Goal: Check status: Check status

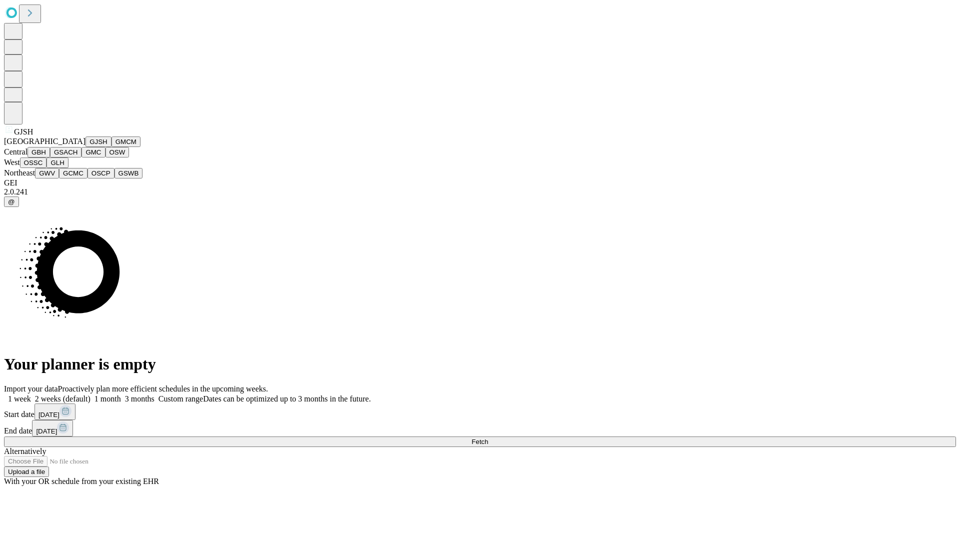
click at [85, 147] on button "GJSH" at bounding box center [98, 141] width 26 height 10
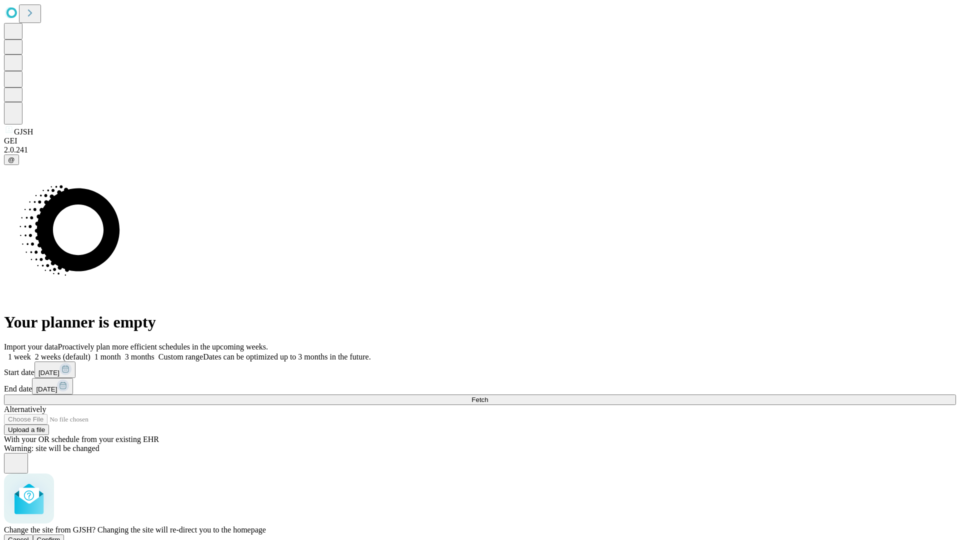
click at [60, 536] on span "Confirm" at bounding box center [48, 539] width 23 height 7
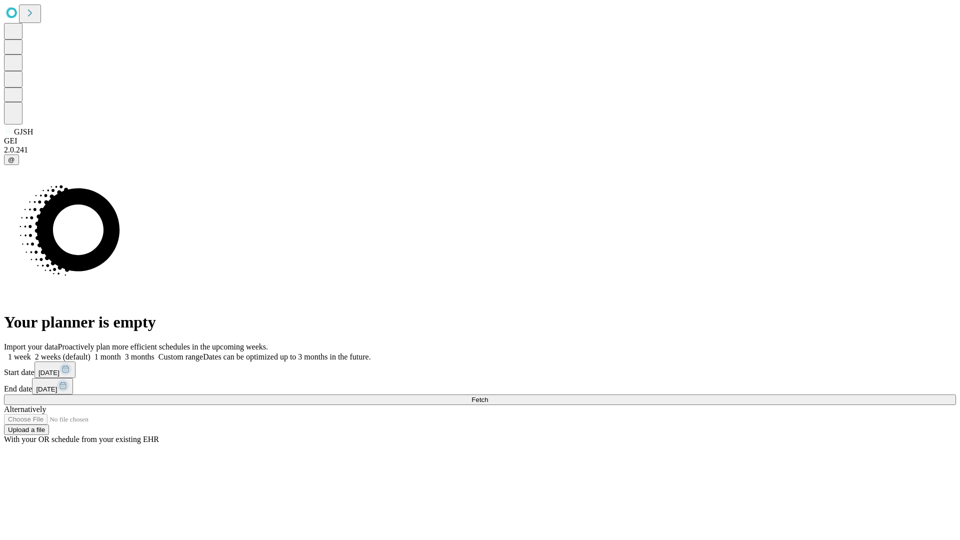
click at [121, 352] on label "1 month" at bounding box center [105, 356] width 30 height 8
click at [488, 396] on span "Fetch" at bounding box center [479, 399] width 16 height 7
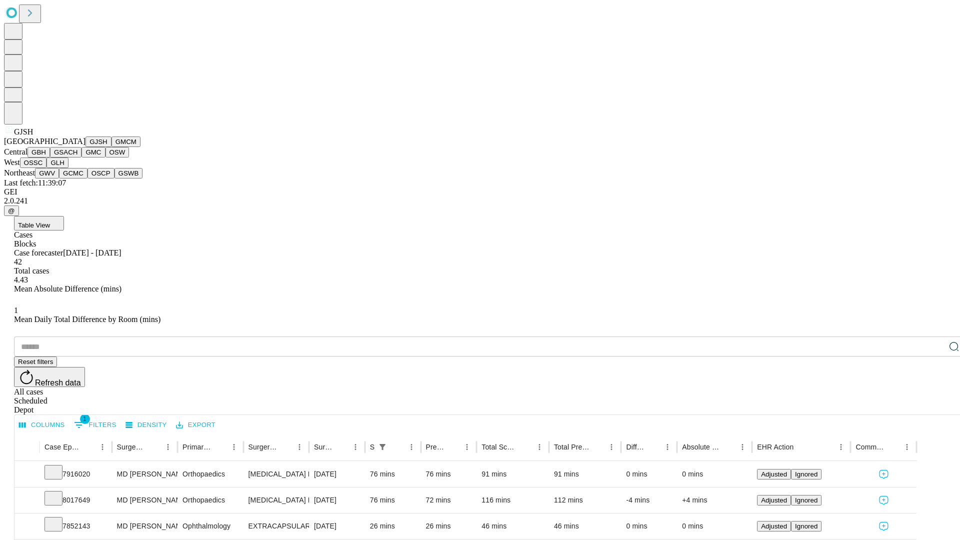
click at [111, 147] on button "GMCM" at bounding box center [125, 141] width 29 height 10
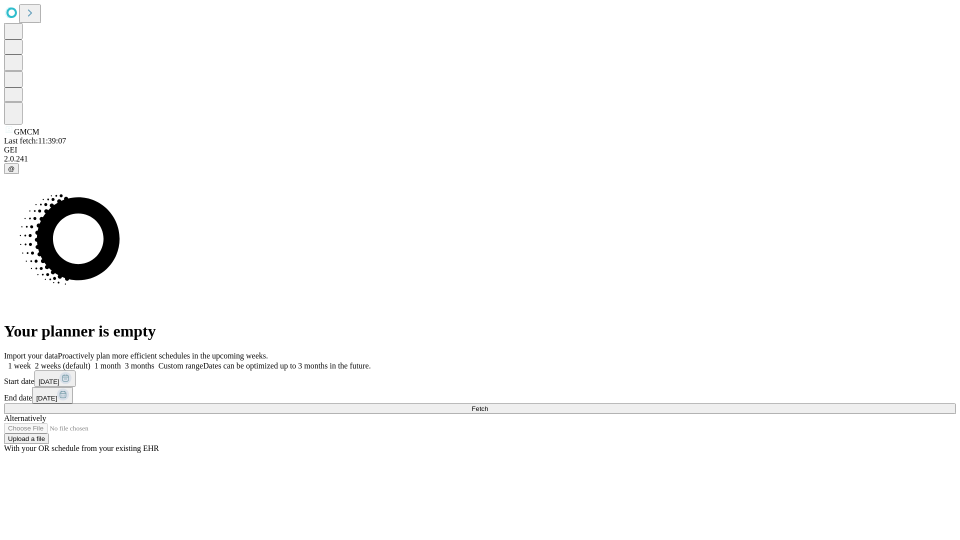
click at [121, 361] on label "1 month" at bounding box center [105, 365] width 30 height 8
click at [488, 405] on span "Fetch" at bounding box center [479, 408] width 16 height 7
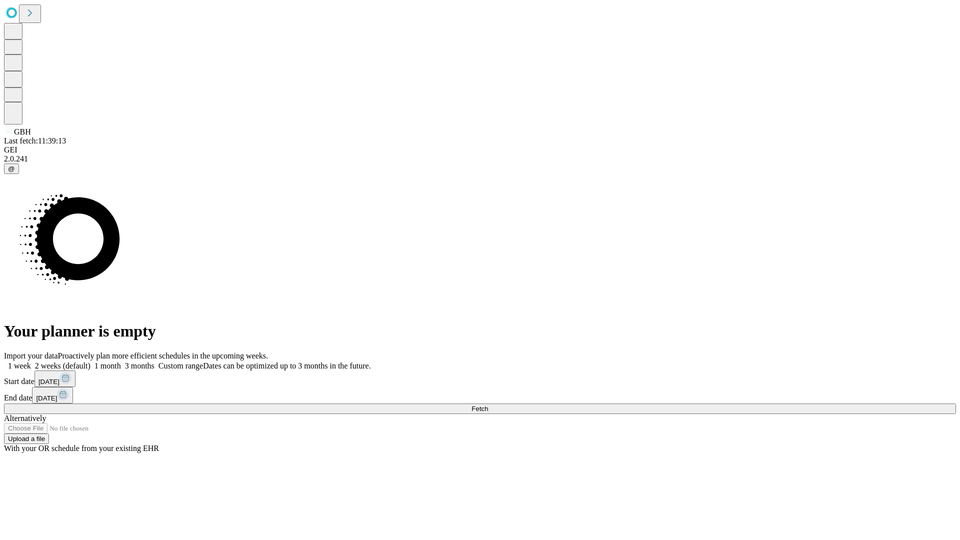
click at [121, 361] on label "1 month" at bounding box center [105, 365] width 30 height 8
click at [488, 405] on span "Fetch" at bounding box center [479, 408] width 16 height 7
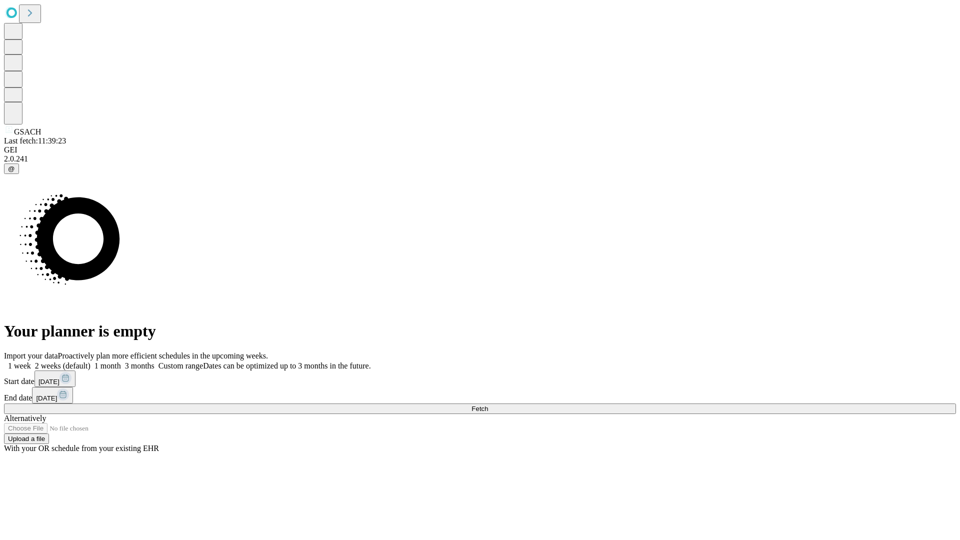
click at [121, 361] on label "1 month" at bounding box center [105, 365] width 30 height 8
click at [488, 405] on span "Fetch" at bounding box center [479, 408] width 16 height 7
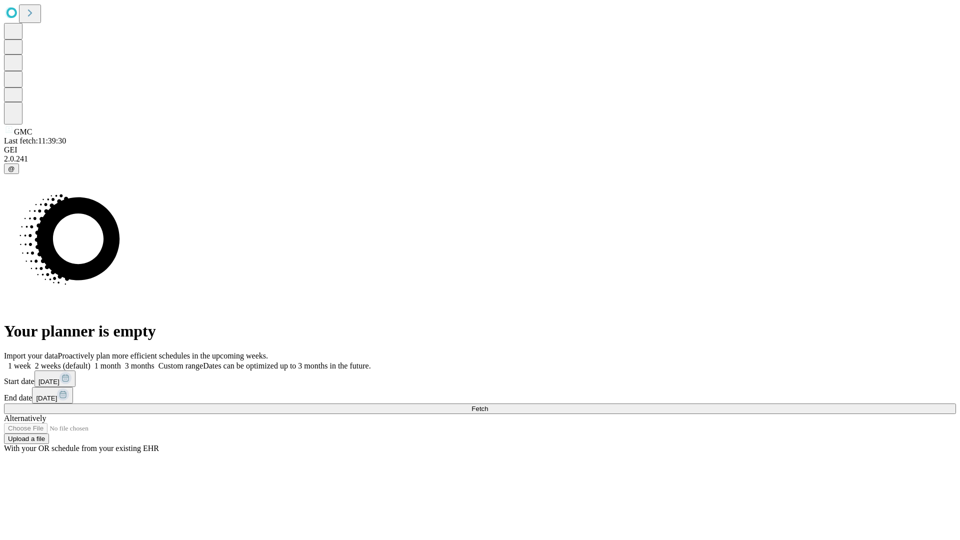
click at [121, 361] on label "1 month" at bounding box center [105, 365] width 30 height 8
click at [488, 405] on span "Fetch" at bounding box center [479, 408] width 16 height 7
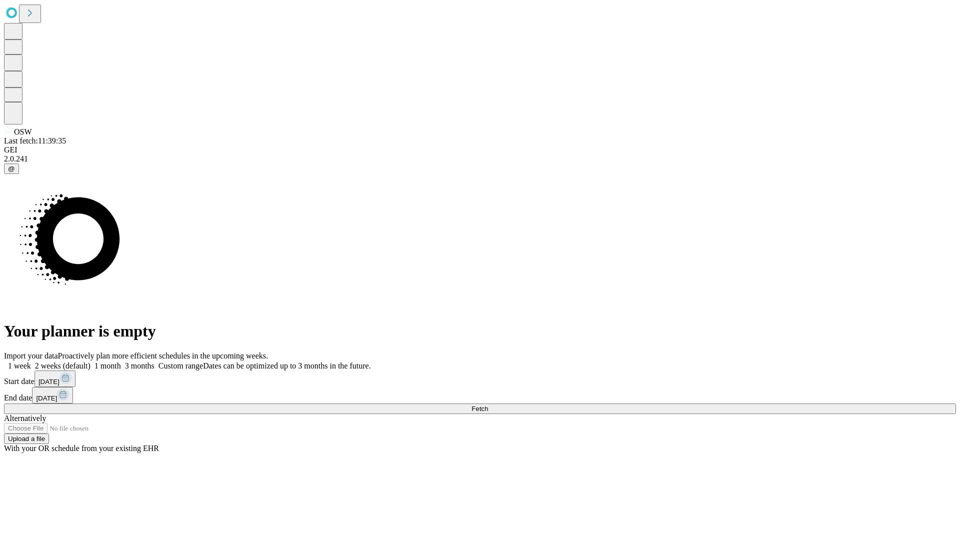
click at [121, 361] on label "1 month" at bounding box center [105, 365] width 30 height 8
click at [488, 405] on span "Fetch" at bounding box center [479, 408] width 16 height 7
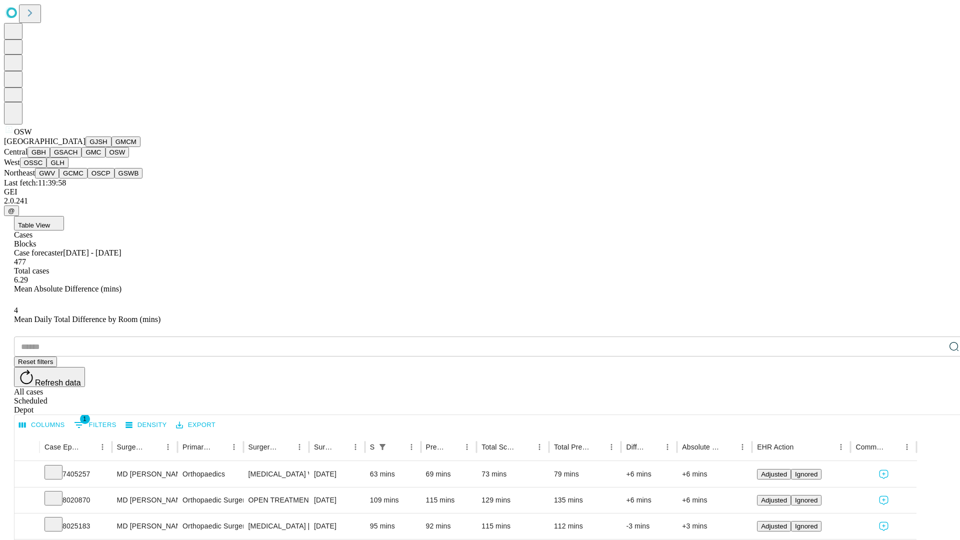
click at [47, 168] on button "OSSC" at bounding box center [33, 162] width 27 height 10
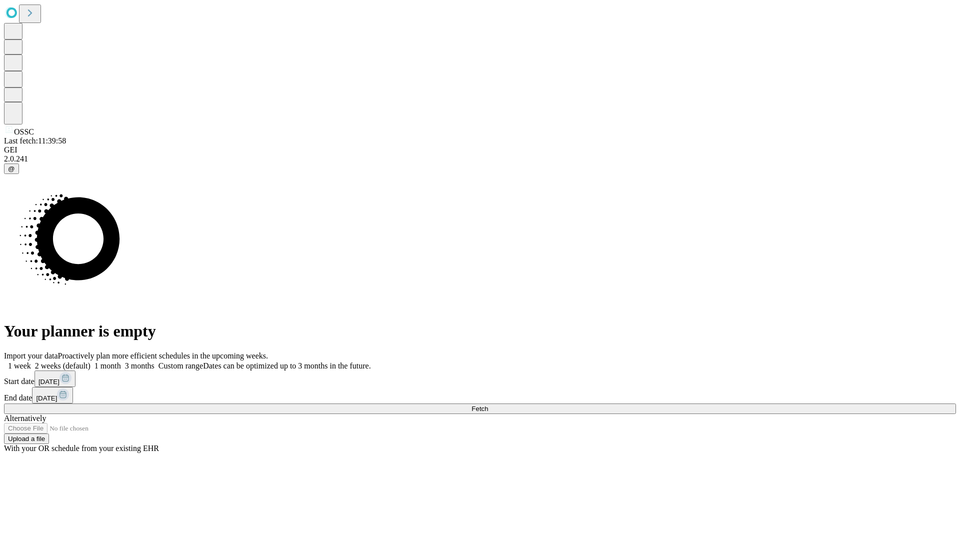
click at [121, 361] on label "1 month" at bounding box center [105, 365] width 30 height 8
click at [488, 405] on span "Fetch" at bounding box center [479, 408] width 16 height 7
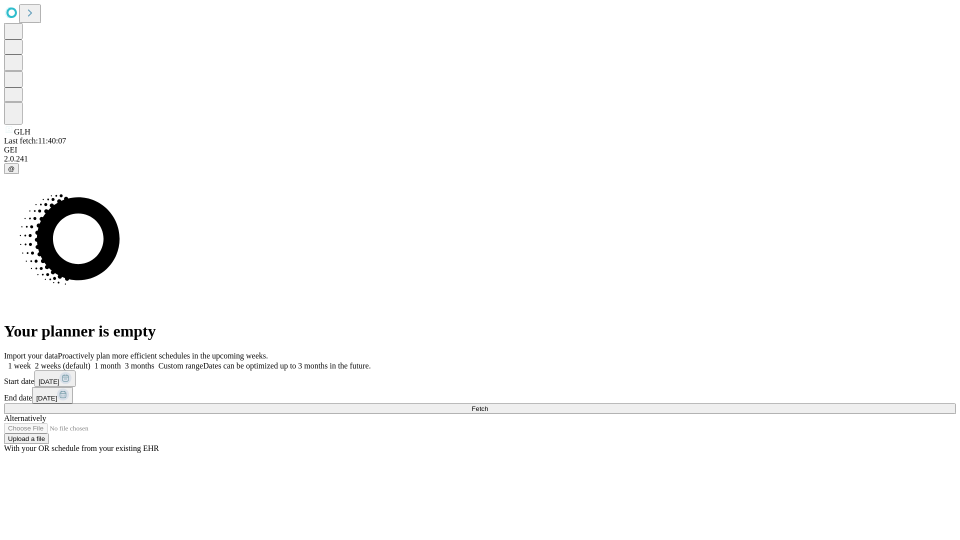
click at [121, 361] on label "1 month" at bounding box center [105, 365] width 30 height 8
click at [488, 405] on span "Fetch" at bounding box center [479, 408] width 16 height 7
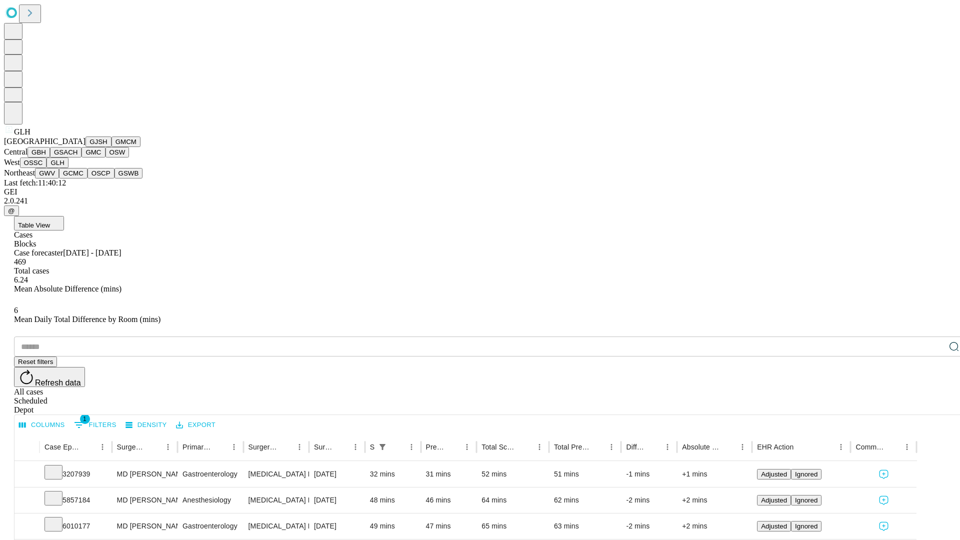
click at [59, 178] on button "GWV" at bounding box center [47, 173] width 24 height 10
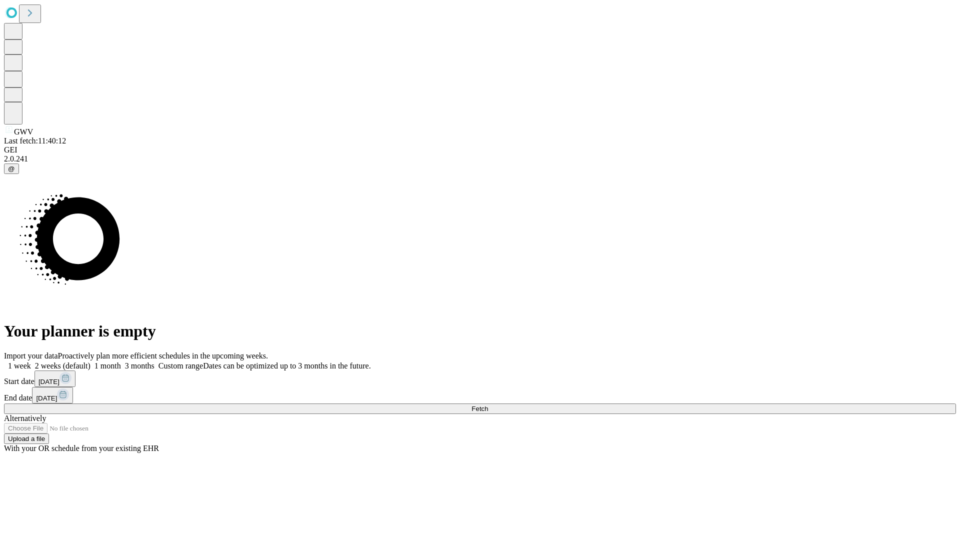
click at [121, 361] on label "1 month" at bounding box center [105, 365] width 30 height 8
click at [488, 405] on span "Fetch" at bounding box center [479, 408] width 16 height 7
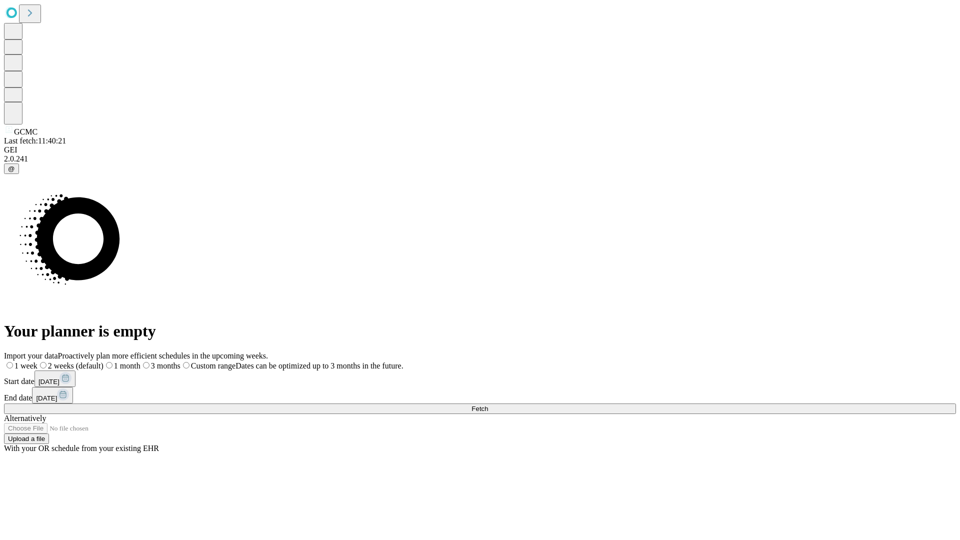
click at [140, 361] on label "1 month" at bounding box center [121, 365] width 37 height 8
click at [488, 405] on span "Fetch" at bounding box center [479, 408] width 16 height 7
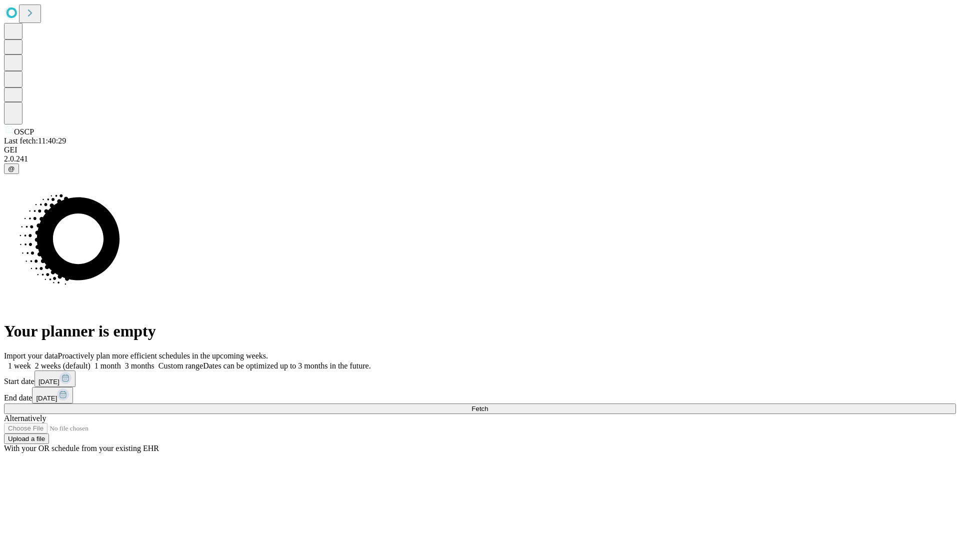
click at [121, 361] on label "1 month" at bounding box center [105, 365] width 30 height 8
click at [488, 405] on span "Fetch" at bounding box center [479, 408] width 16 height 7
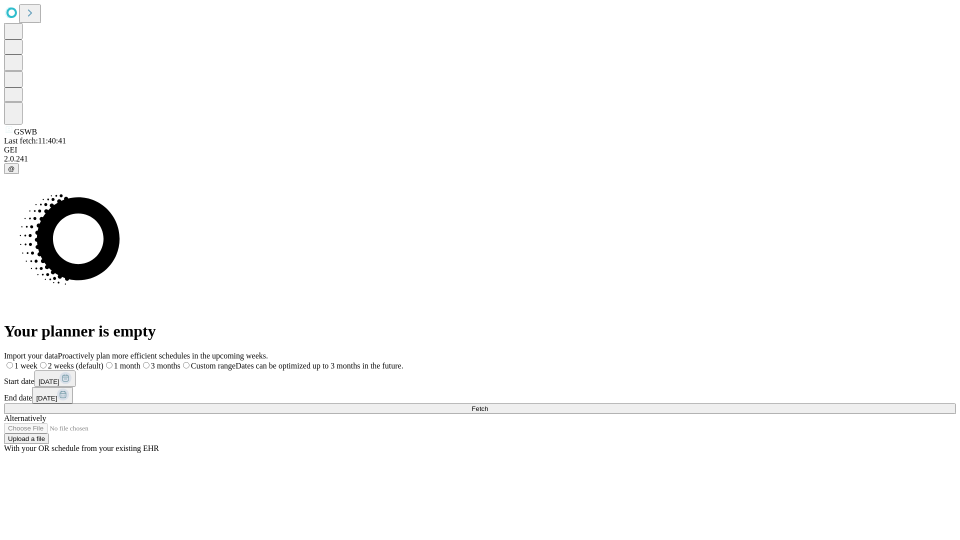
click at [140, 361] on label "1 month" at bounding box center [121, 365] width 37 height 8
click at [488, 405] on span "Fetch" at bounding box center [479, 408] width 16 height 7
